Goal: Task Accomplishment & Management: Manage account settings

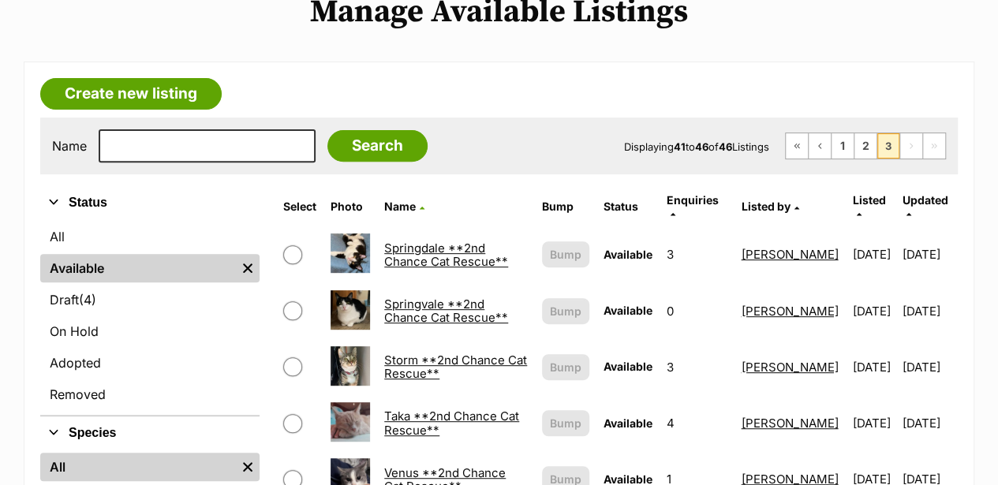
scroll to position [210, 0]
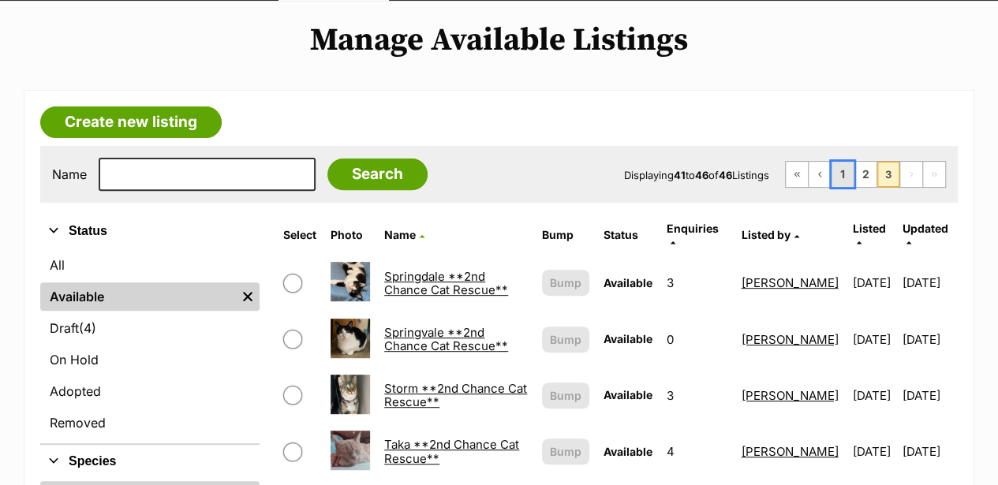
click at [841, 162] on link "1" at bounding box center [842, 174] width 22 height 25
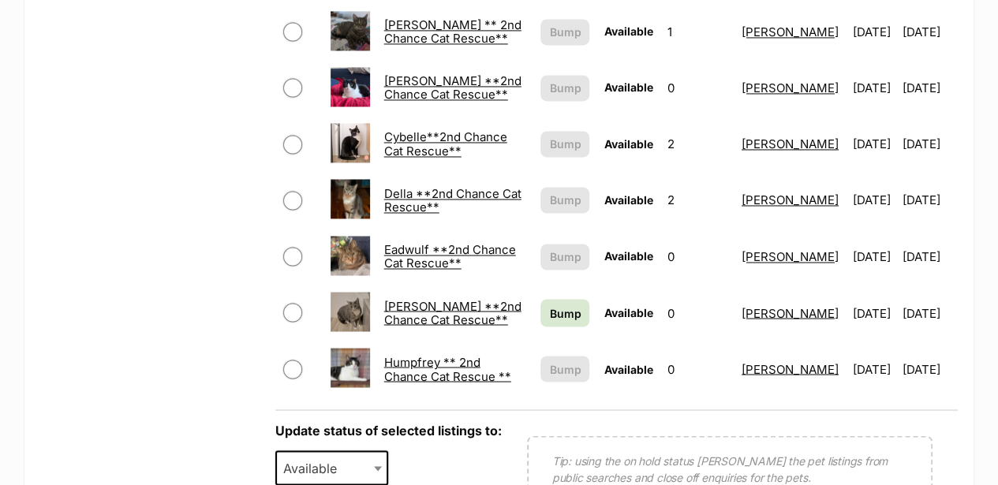
scroll to position [1262, 0]
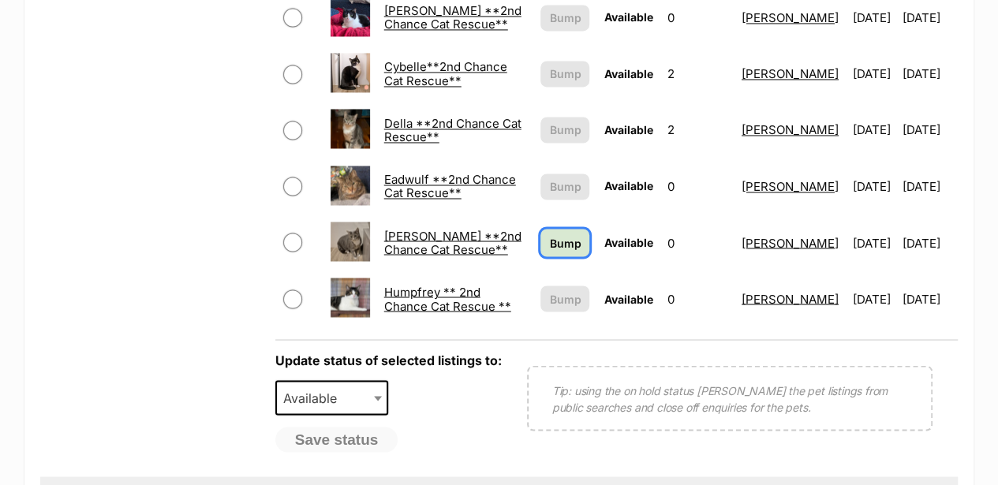
click at [549, 234] on span "Bump" at bounding box center [565, 242] width 32 height 17
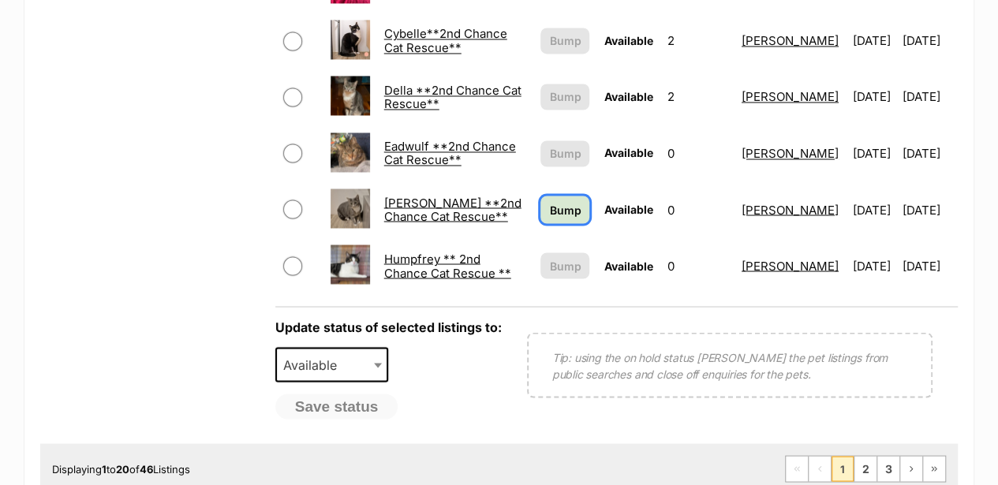
scroll to position [1314, 0]
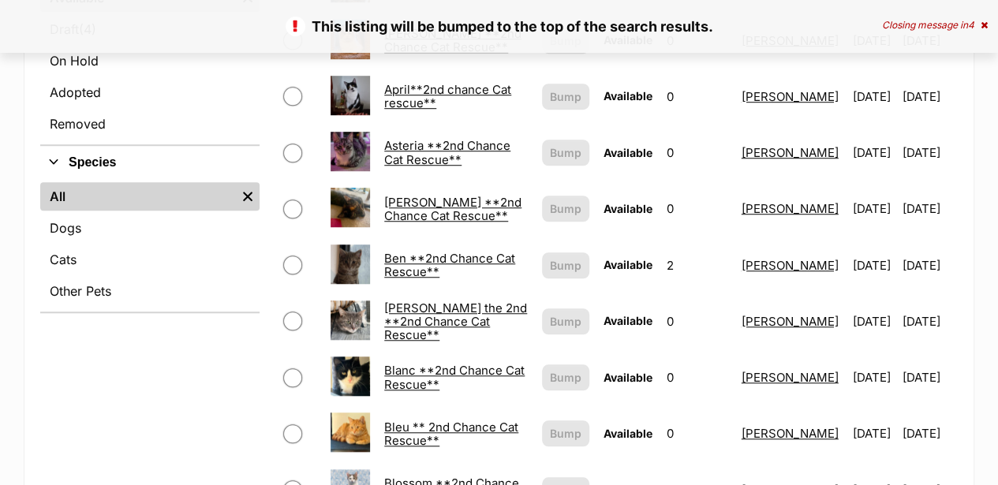
scroll to position [525, 0]
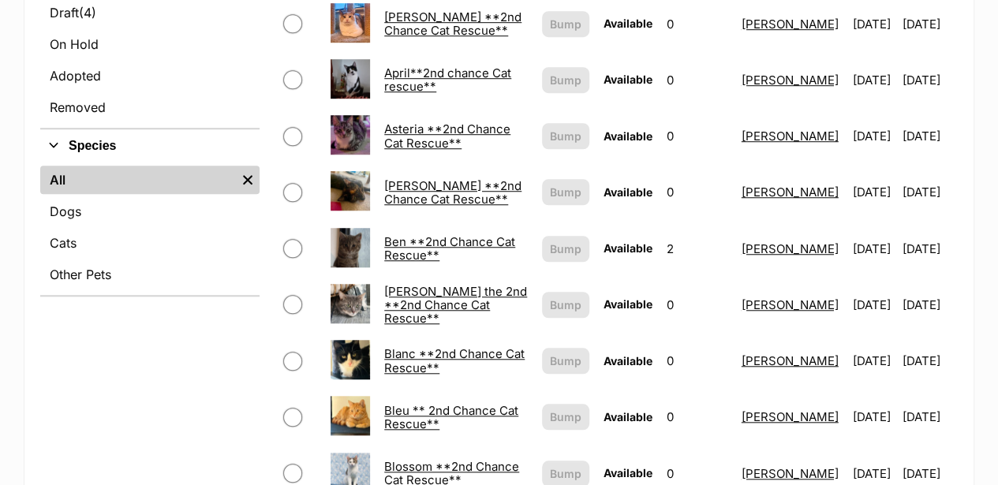
click at [424, 234] on link "Ben **2nd Chance Cat Rescue**" at bounding box center [449, 248] width 131 height 28
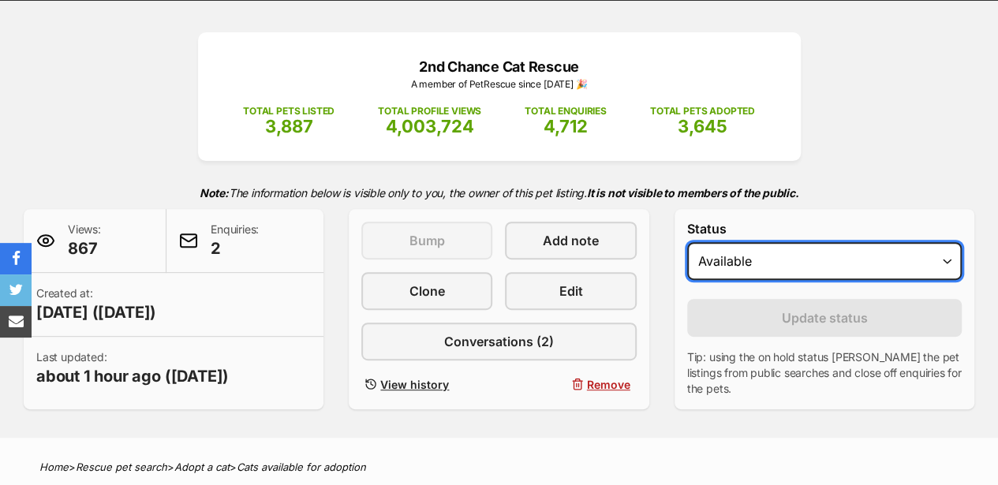
click at [734, 242] on select "Draft - not available as listing has enquires Available On hold Adopted" at bounding box center [824, 261] width 275 height 38
select select "rehomed"
click at [687, 242] on select "Draft - not available as listing has enquires Available On hold Adopted" at bounding box center [824, 261] width 275 height 38
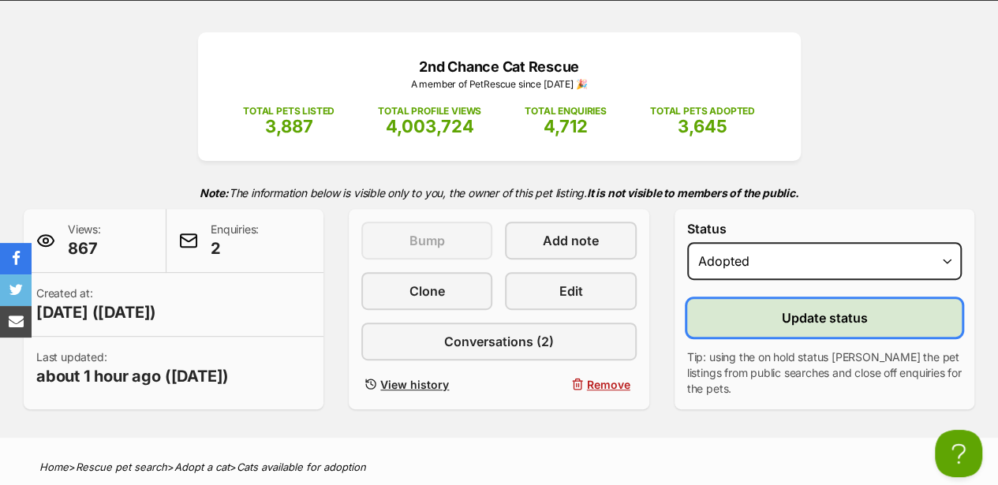
click at [809, 308] on span "Update status" at bounding box center [824, 317] width 86 height 19
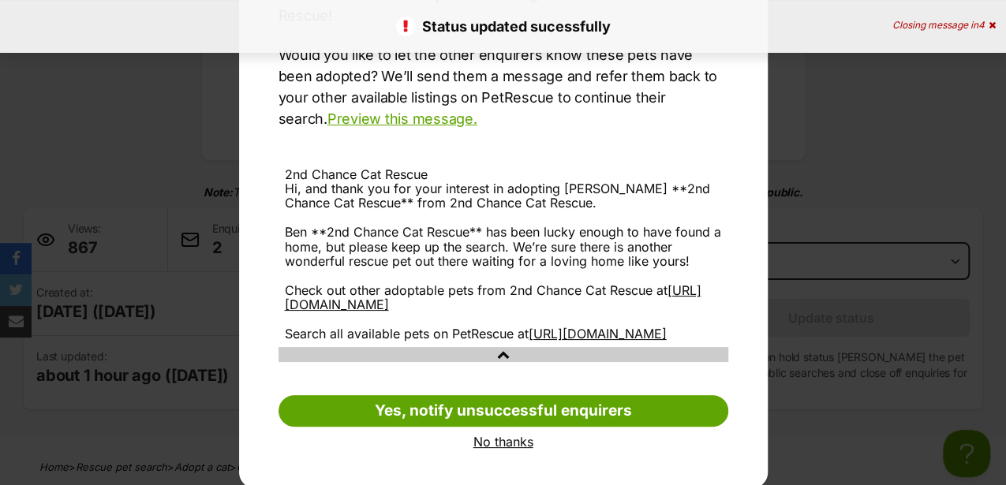
scroll to position [206, 0]
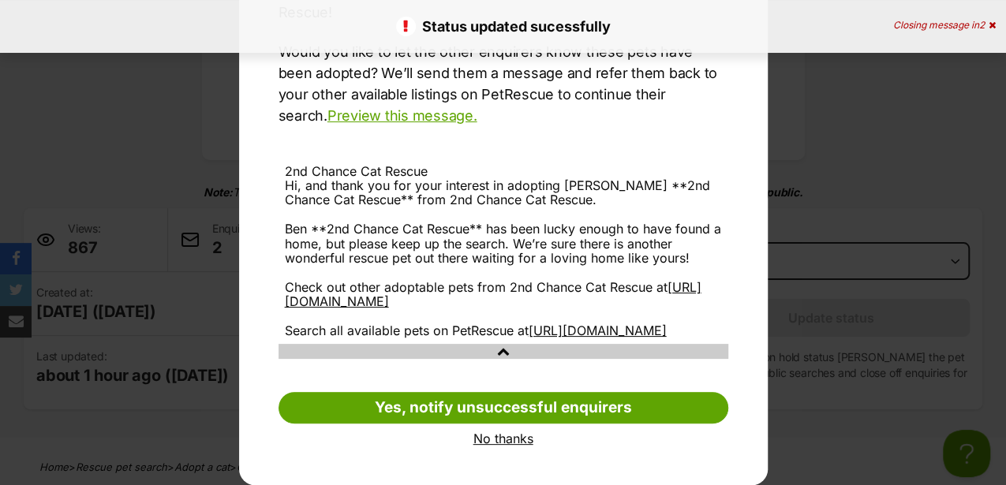
click at [517, 437] on link "No thanks" at bounding box center [503, 438] width 450 height 14
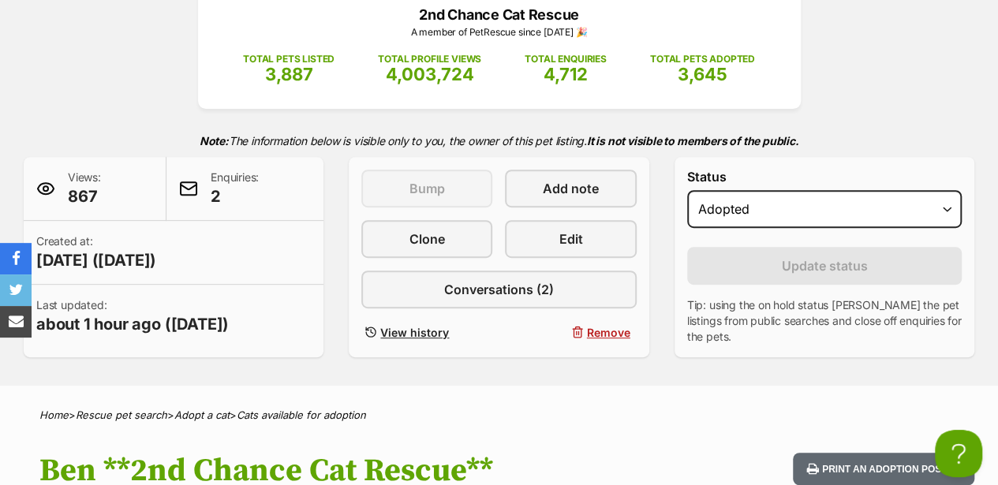
scroll to position [0, 0]
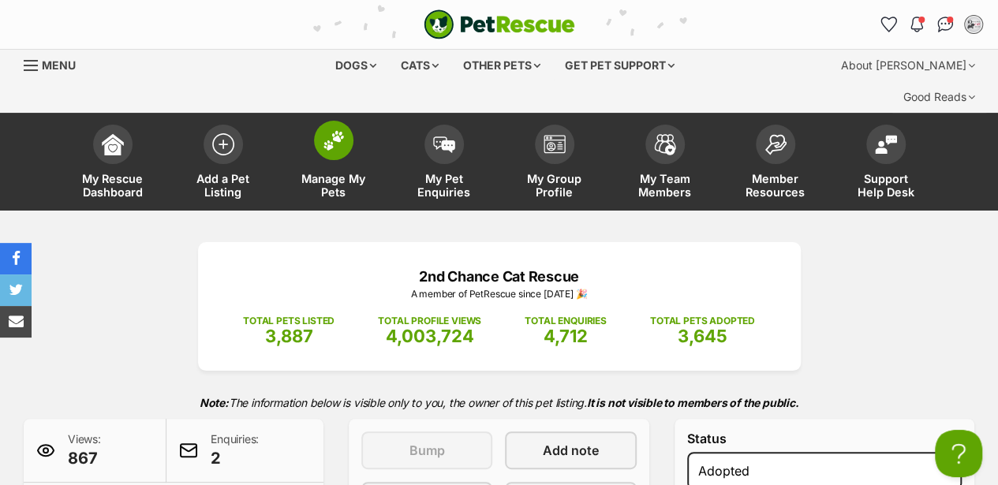
click at [341, 130] on img at bounding box center [334, 140] width 22 height 21
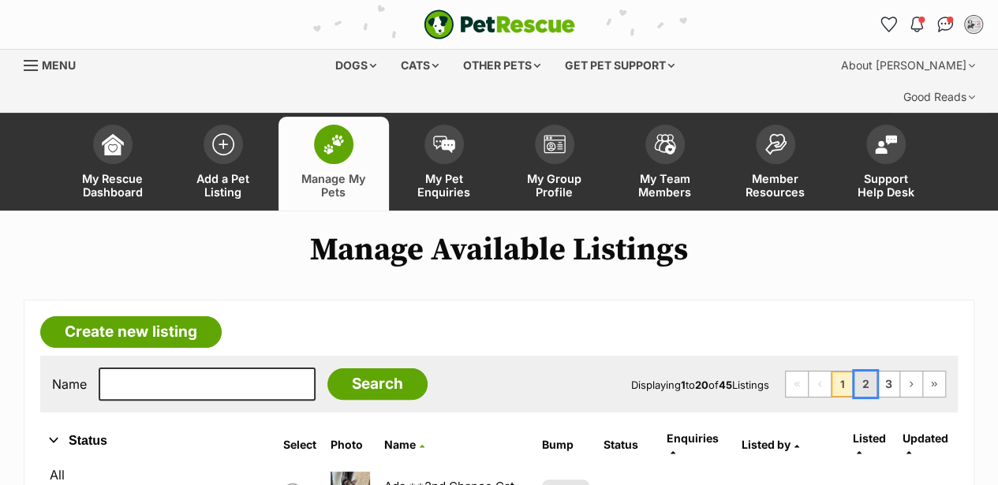
click at [865, 372] on link "2" at bounding box center [865, 384] width 22 height 25
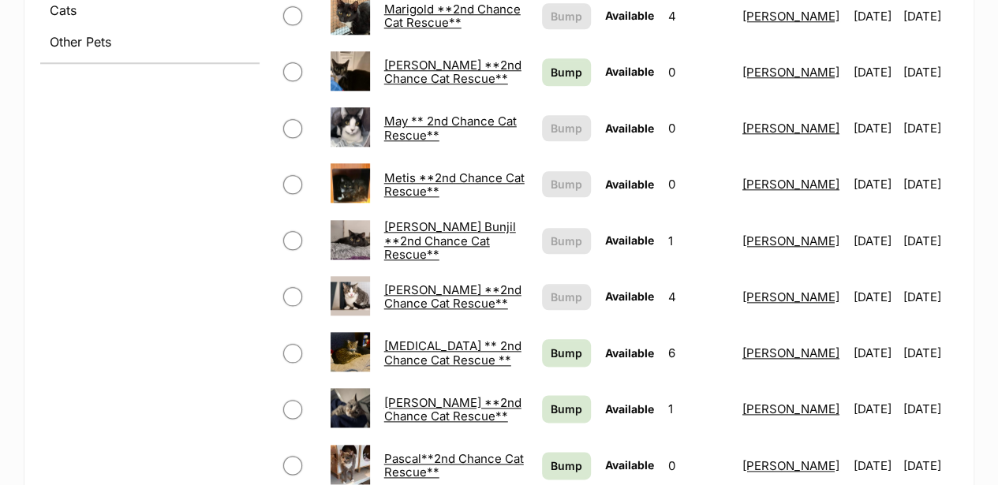
scroll to position [789, 0]
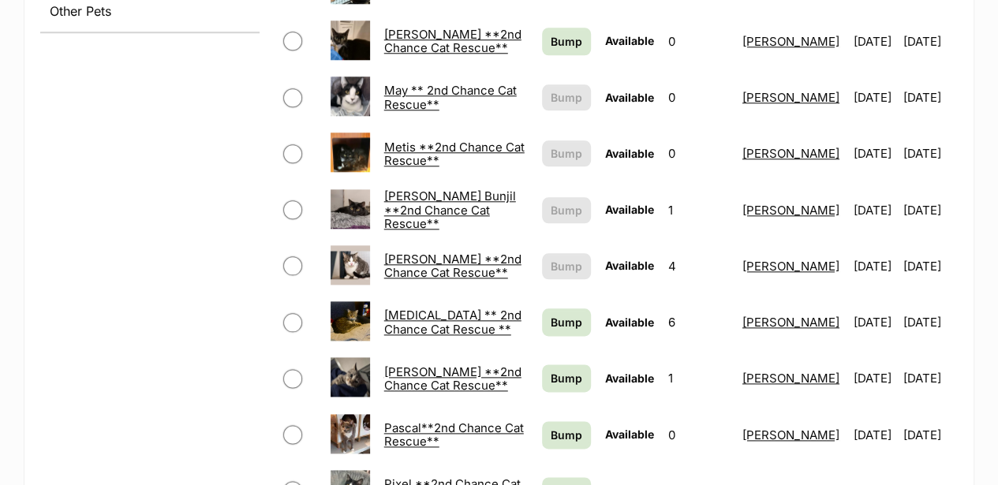
click at [434, 364] on link "[PERSON_NAME] **2nd Chance Cat Rescue**" at bounding box center [452, 378] width 137 height 28
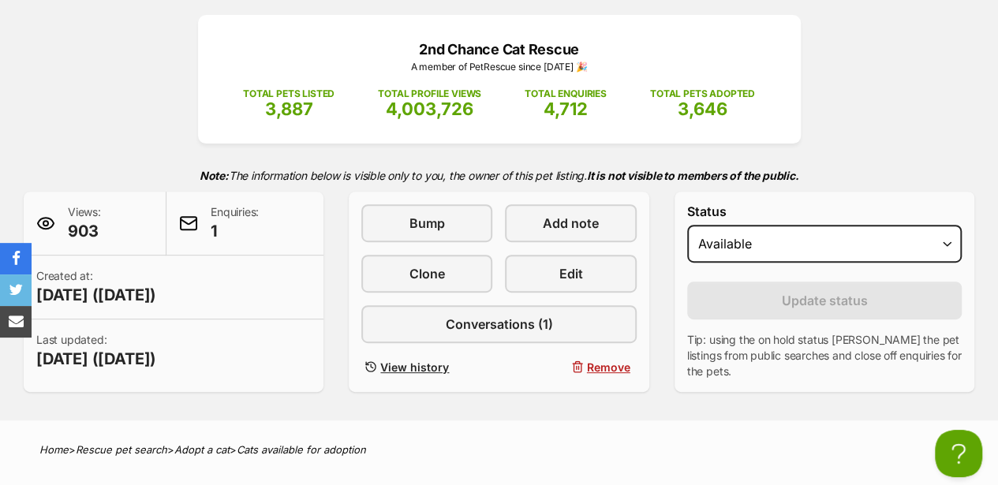
scroll to position [52, 0]
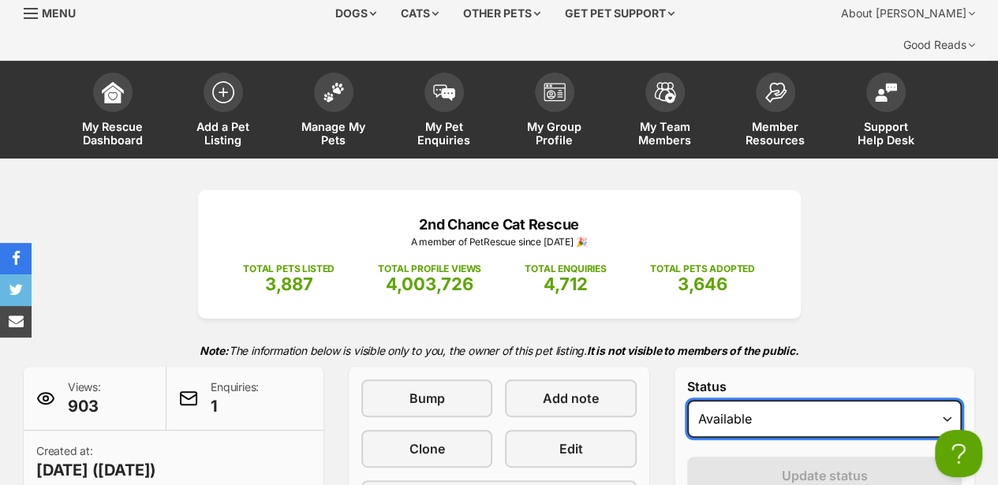
click at [865, 400] on select "Draft - not available as listing has enquires Available On hold Adopted" at bounding box center [824, 419] width 275 height 38
select select "rehomed"
click at [687, 400] on select "Draft - not available as listing has enquires Available On hold Adopted" at bounding box center [824, 419] width 275 height 38
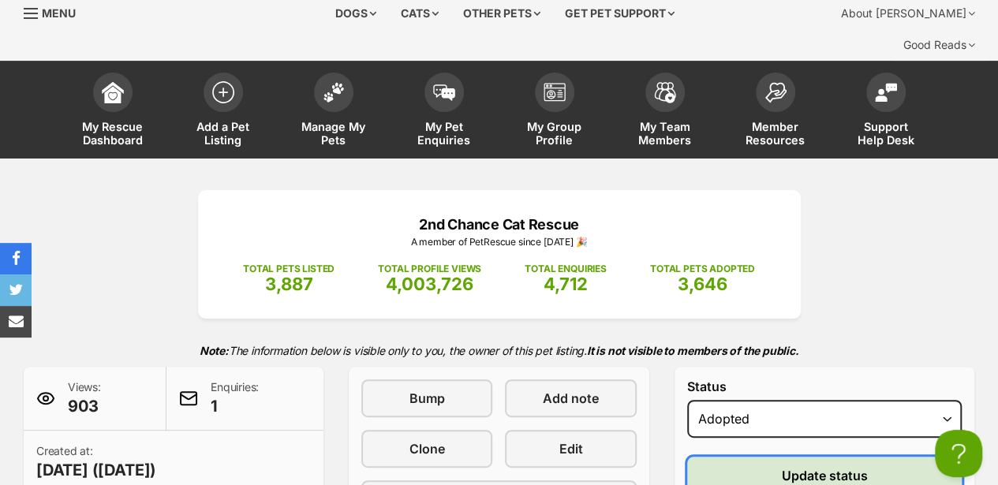
click at [809, 466] on span "Update status" at bounding box center [824, 475] width 86 height 19
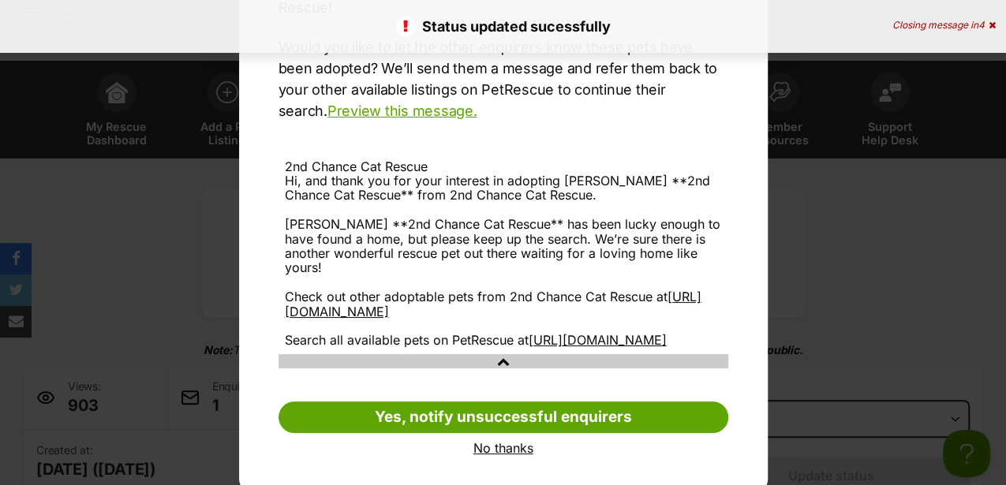
scroll to position [220, 0]
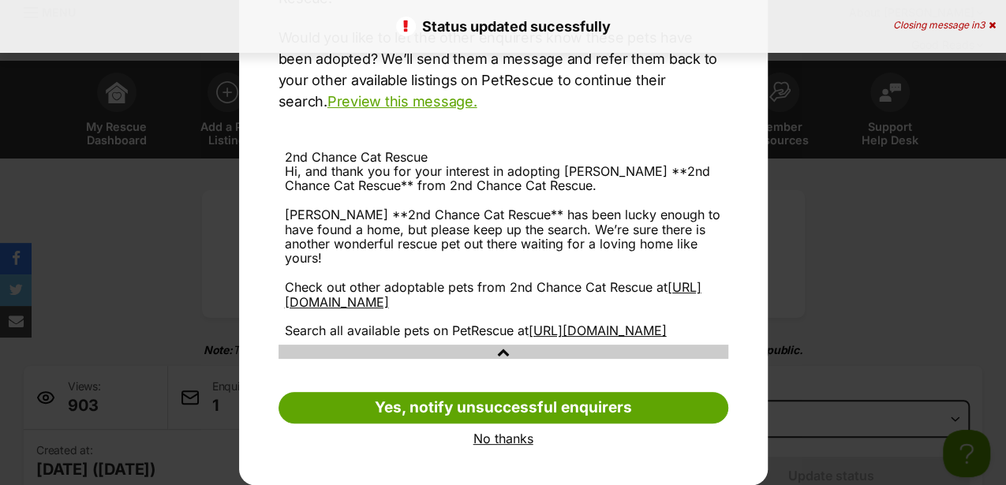
click at [476, 439] on link "No thanks" at bounding box center [503, 438] width 450 height 14
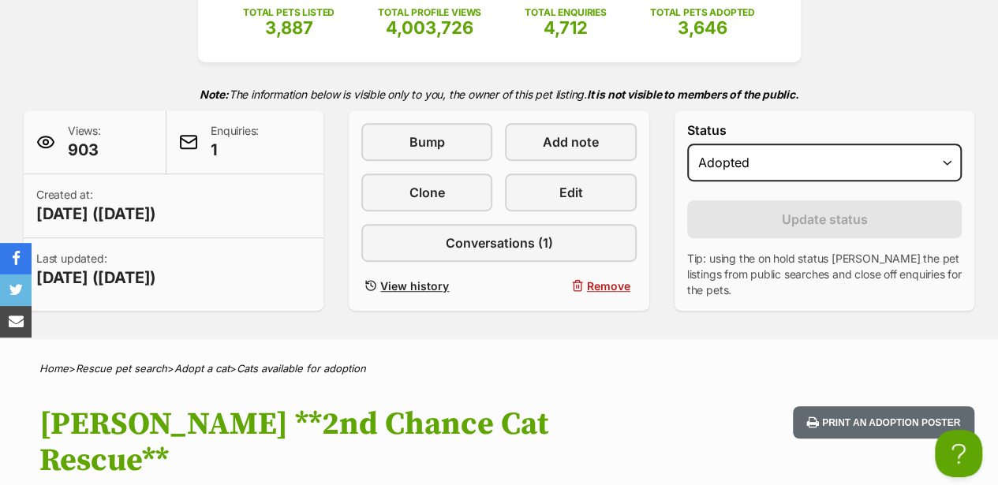
scroll to position [315, 0]
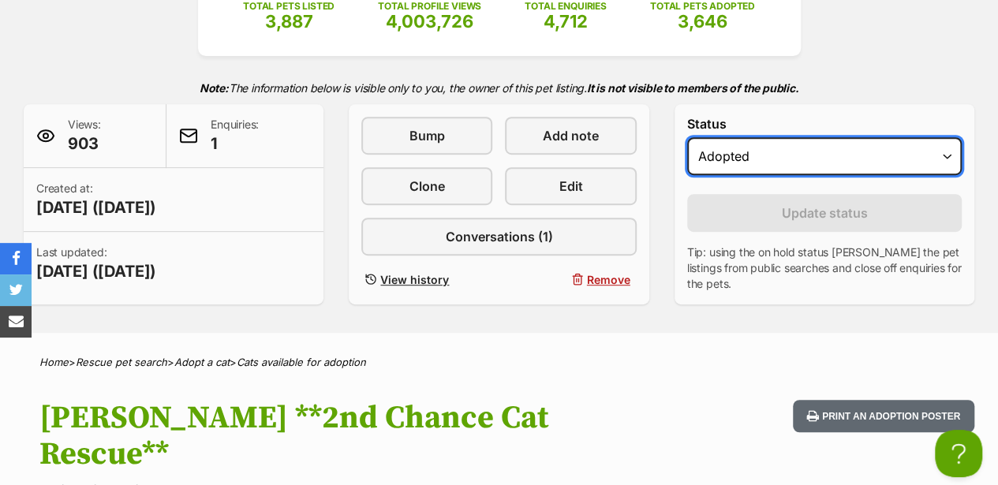
click at [803, 137] on select "Draft - not available as listing has enquires Available On hold Adopted" at bounding box center [824, 156] width 275 height 38
click at [687, 137] on select "Draft - not available as listing has enquires Available On hold Adopted" at bounding box center [824, 156] width 275 height 38
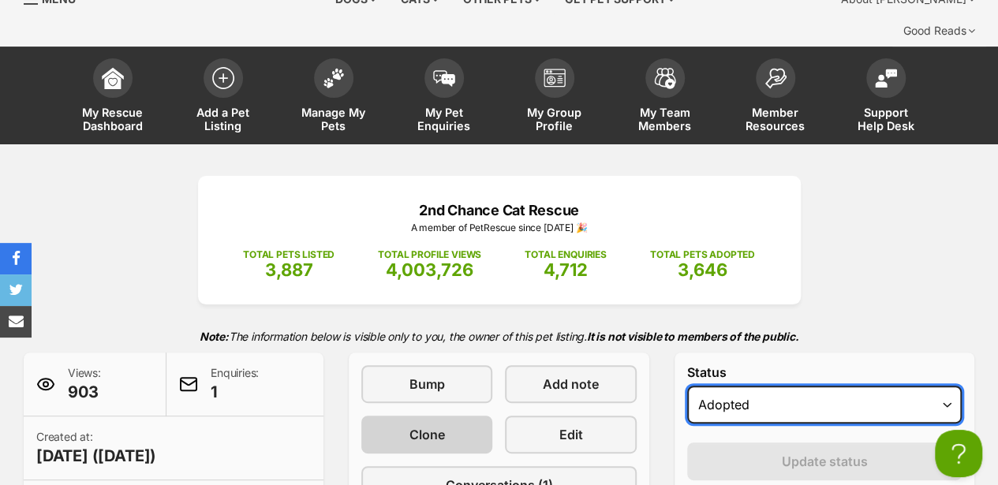
scroll to position [52, 0]
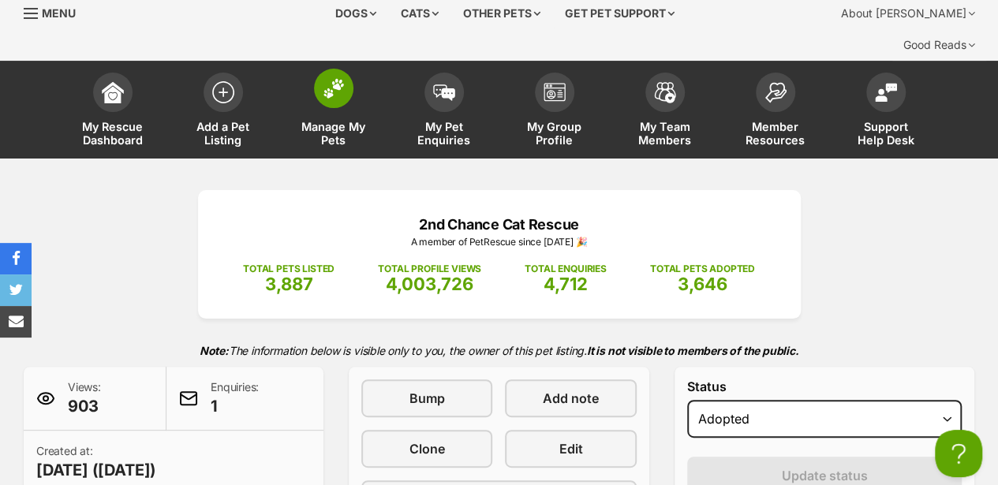
click at [330, 70] on span at bounding box center [333, 88] width 39 height 39
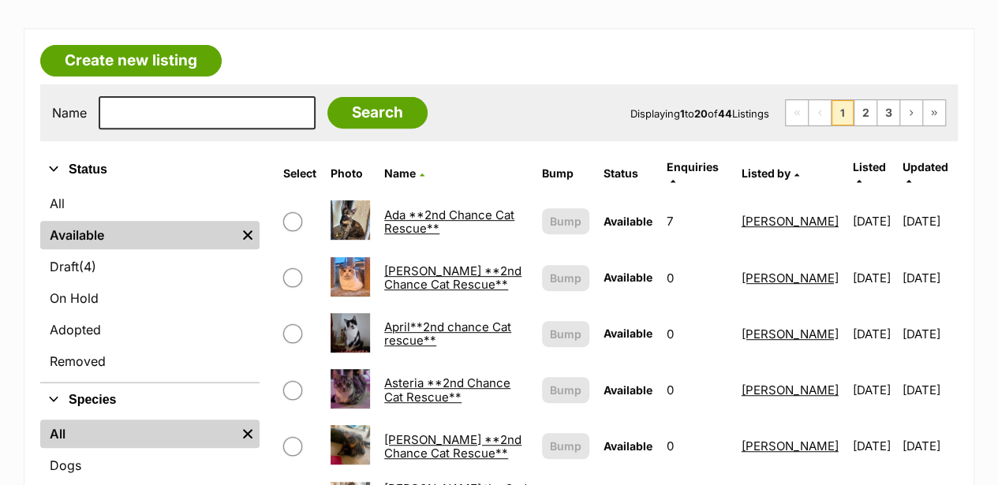
scroll to position [210, 0]
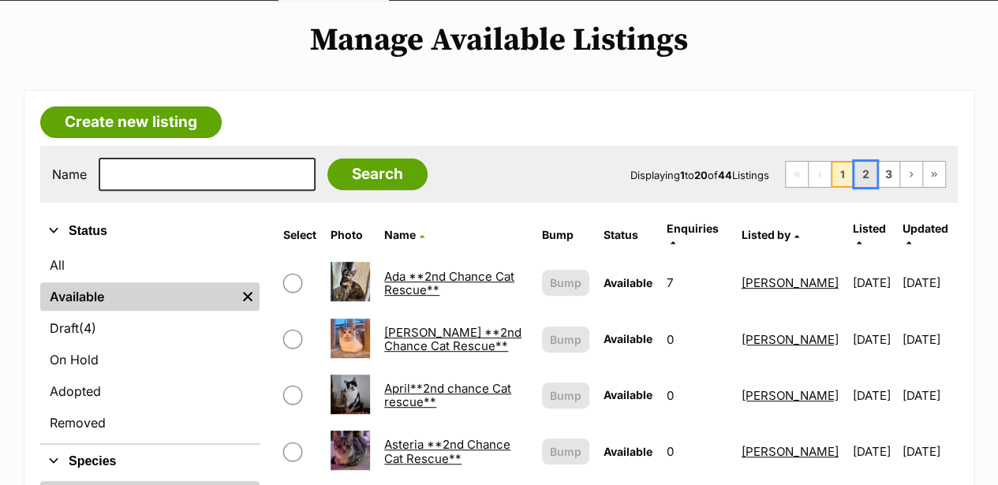
click at [869, 162] on link "2" at bounding box center [865, 174] width 22 height 25
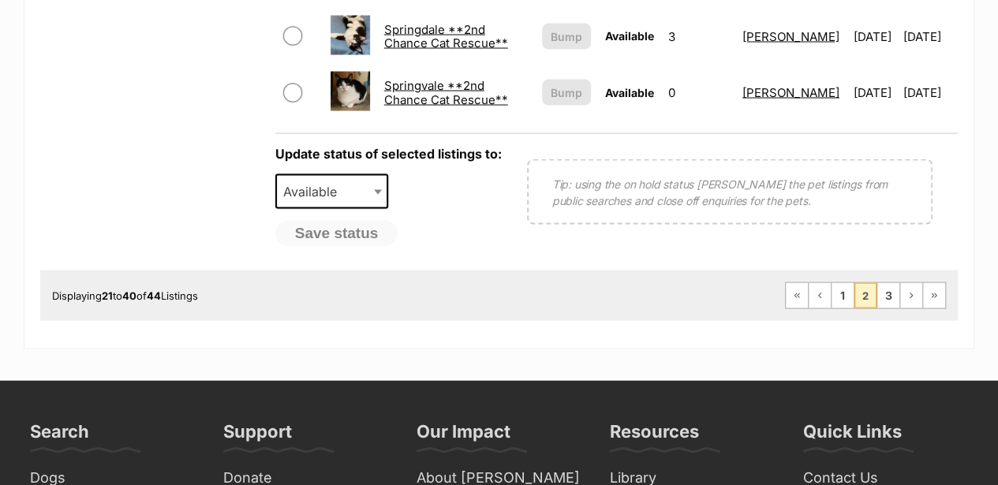
scroll to position [1420, 0]
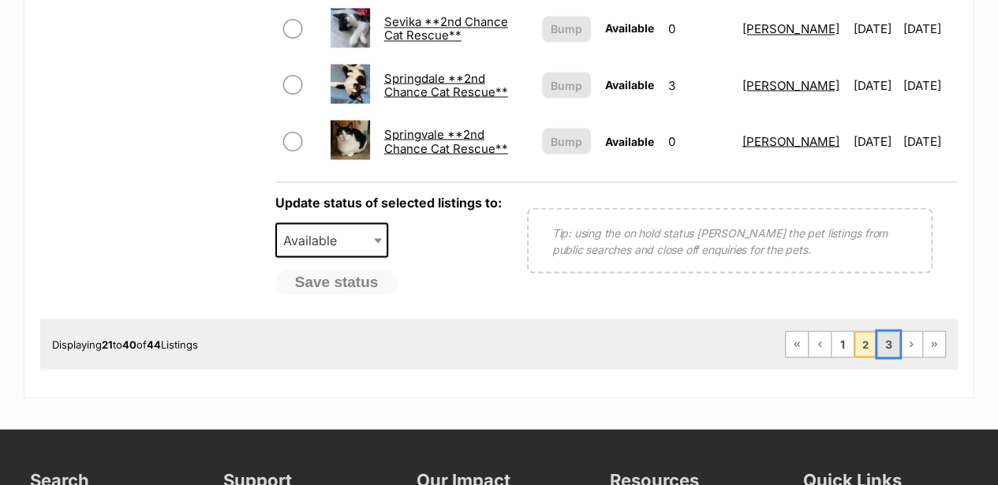
click at [890, 331] on link "3" at bounding box center [888, 343] width 22 height 25
